Goal: Check status: Check status

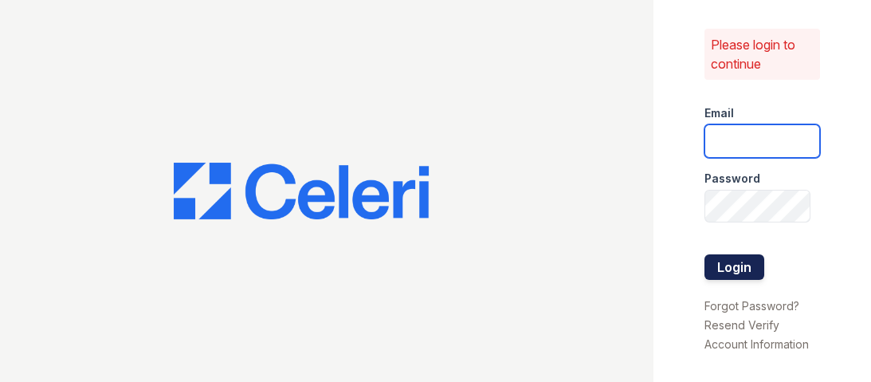
type input "[EMAIL_ADDRESS][DOMAIN_NAME]"
click at [737, 257] on button "Login" at bounding box center [734, 266] width 60 height 25
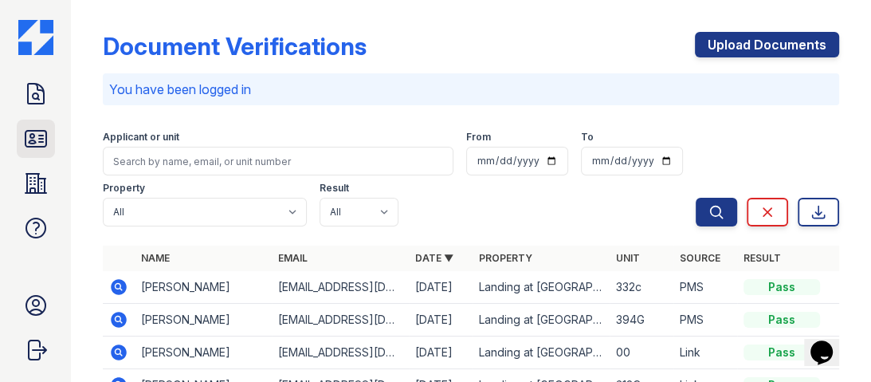
click at [40, 135] on icon at bounding box center [35, 139] width 21 height 16
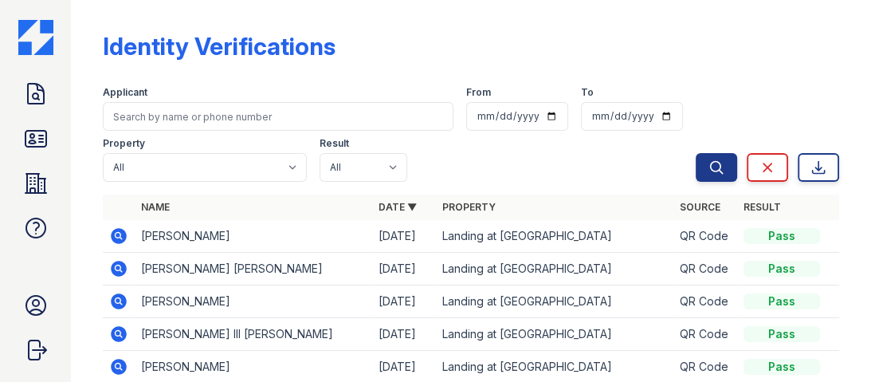
click at [123, 235] on icon at bounding box center [120, 236] width 16 height 16
click at [37, 138] on icon at bounding box center [35, 138] width 25 height 25
click at [32, 141] on icon at bounding box center [35, 138] width 25 height 25
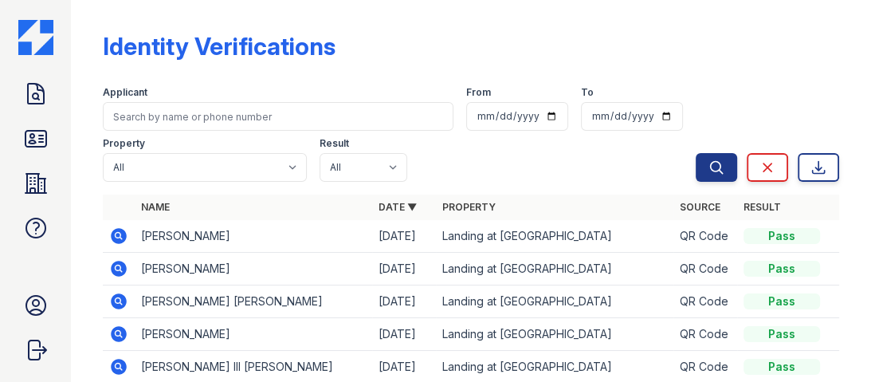
click at [115, 235] on icon at bounding box center [118, 235] width 19 height 19
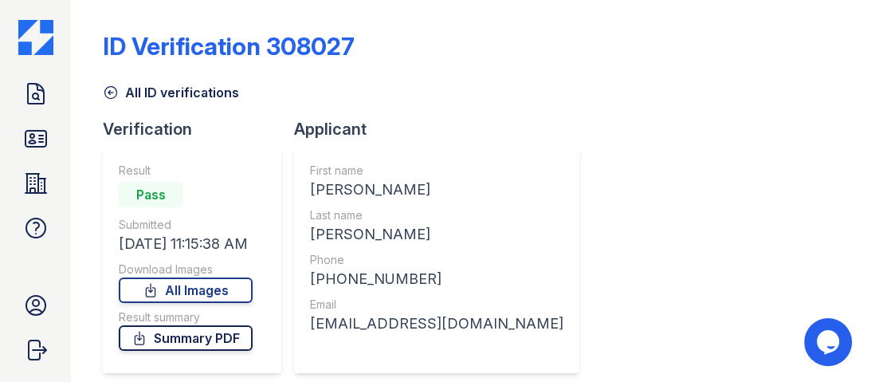
click at [225, 340] on link "Summary PDF" at bounding box center [186, 337] width 134 height 25
